Goal: Task Accomplishment & Management: Manage account settings

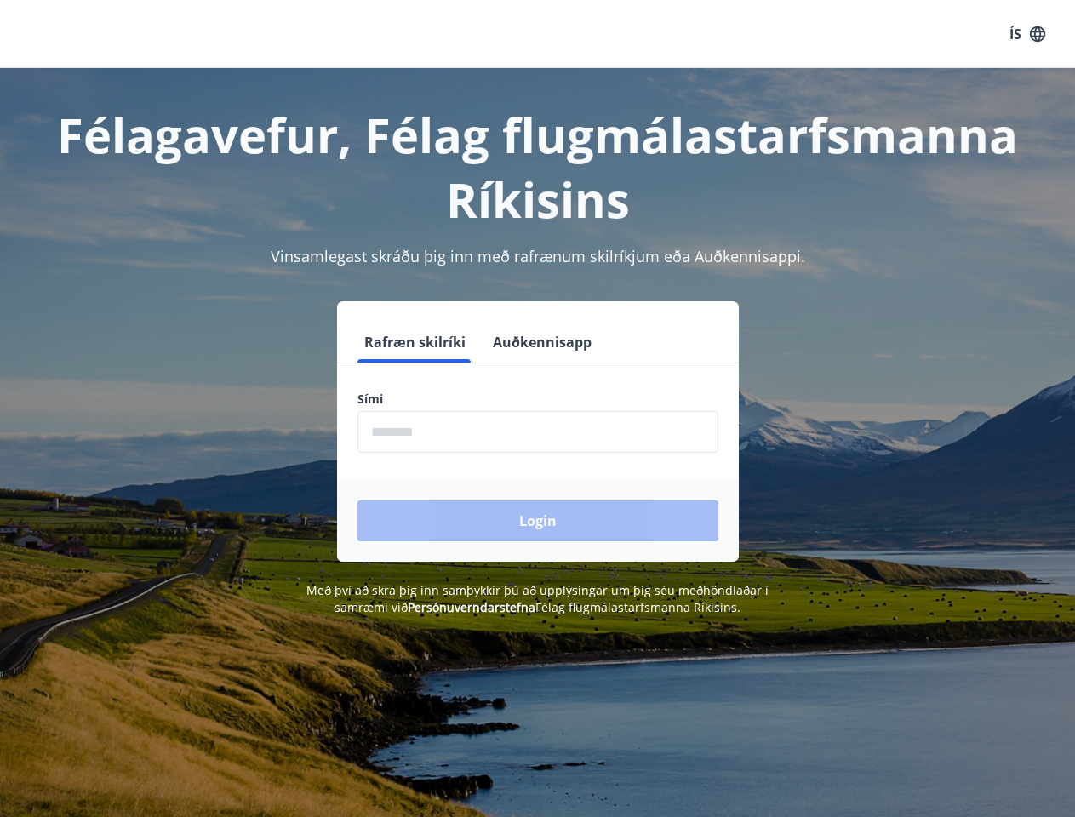
click at [537, 409] on div "Sími ​" at bounding box center [538, 422] width 361 height 62
click at [1028, 34] on button "ÍS" at bounding box center [1027, 34] width 54 height 31
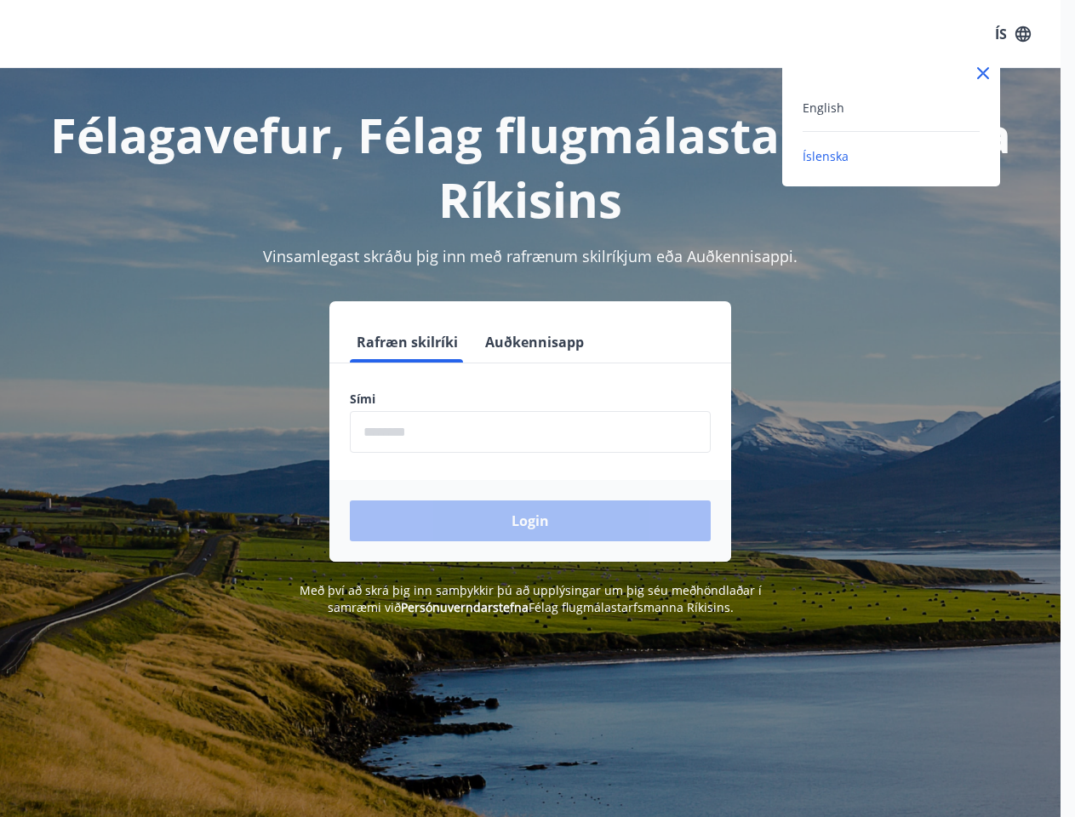
click at [414, 342] on div at bounding box center [537, 408] width 1075 height 817
click at [540, 342] on button "Auðkennisapp" at bounding box center [534, 342] width 112 height 41
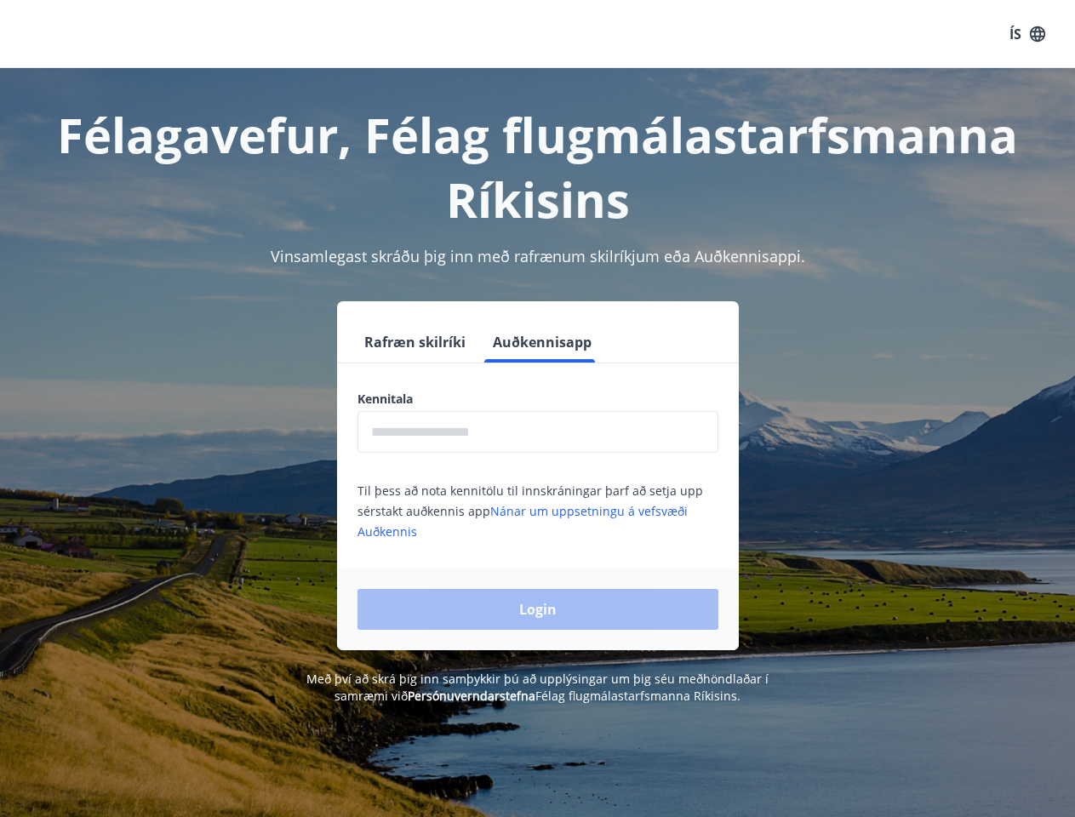
click at [538, 432] on input "text" at bounding box center [538, 432] width 361 height 42
click at [447, 607] on div "Login" at bounding box center [538, 610] width 402 height 82
